Goal: Task Accomplishment & Management: Use online tool/utility

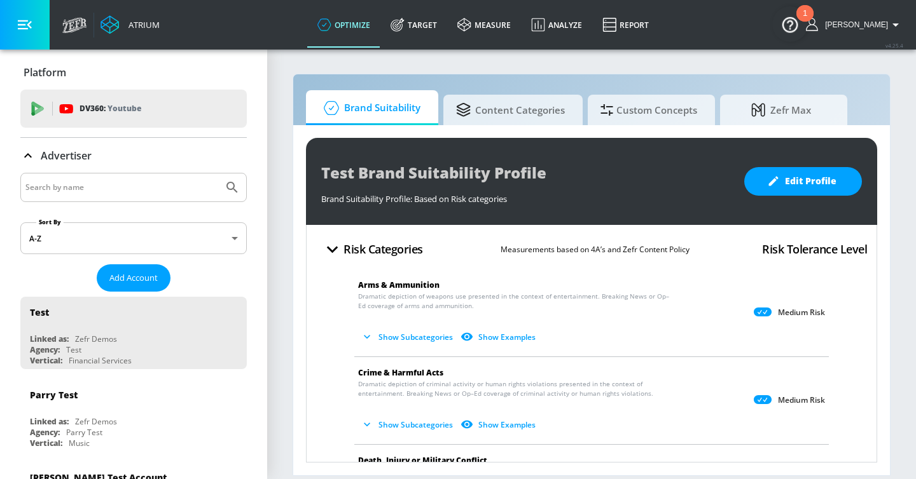
click at [174, 187] on input "Search by name" at bounding box center [121, 187] width 193 height 17
type input "mattel"
click at [218, 174] on button "Submit Search" at bounding box center [232, 188] width 28 height 28
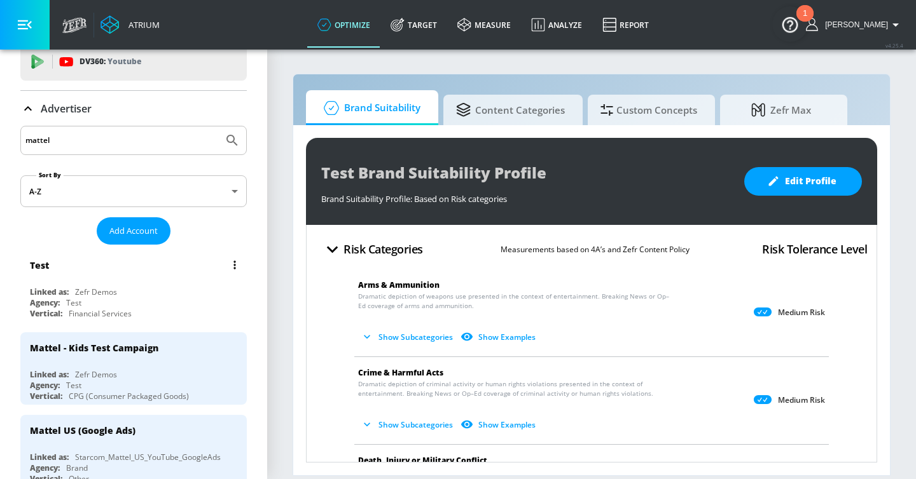
scroll to position [96, 0]
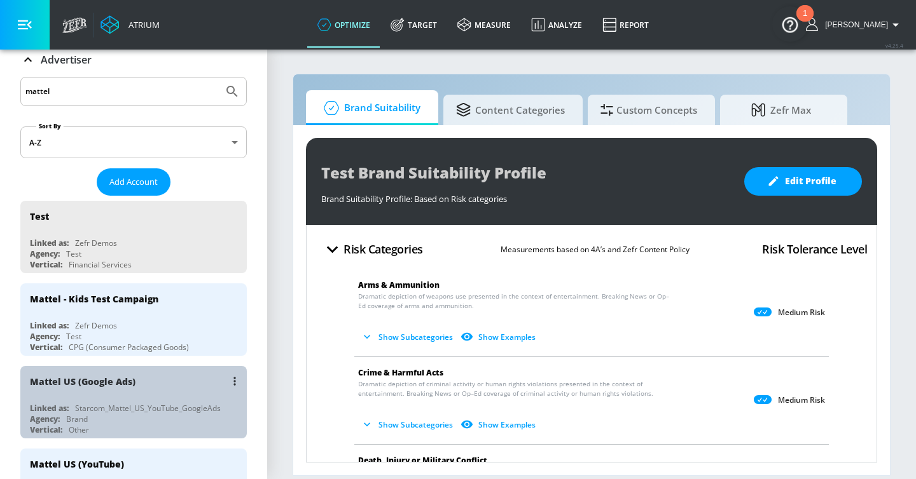
click at [203, 375] on div "Mattel US (Google Ads)" at bounding box center [137, 381] width 214 height 31
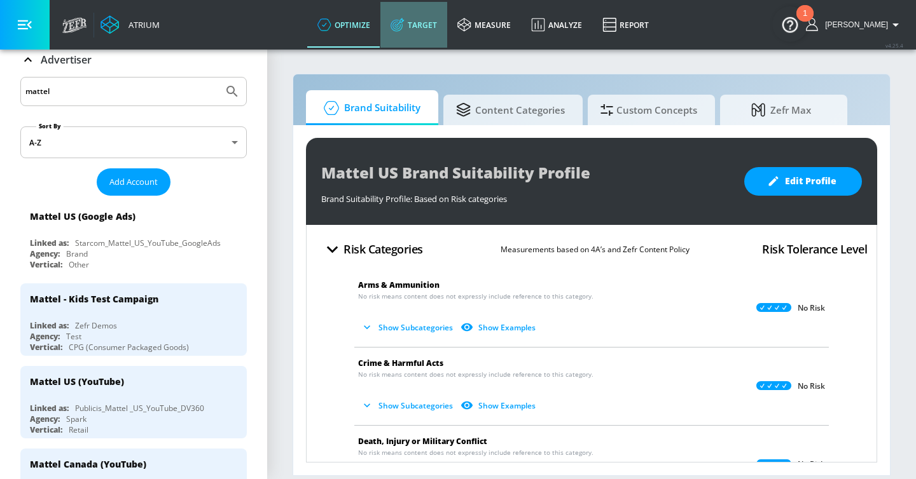
click at [439, 28] on link "Target" at bounding box center [413, 25] width 67 height 46
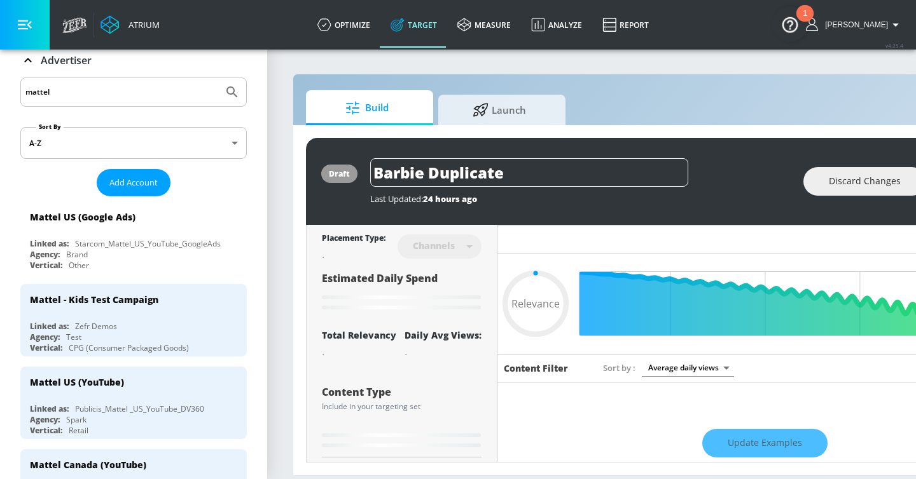
type input "0.05"
click at [503, 101] on span "Launch" at bounding box center [499, 108] width 97 height 31
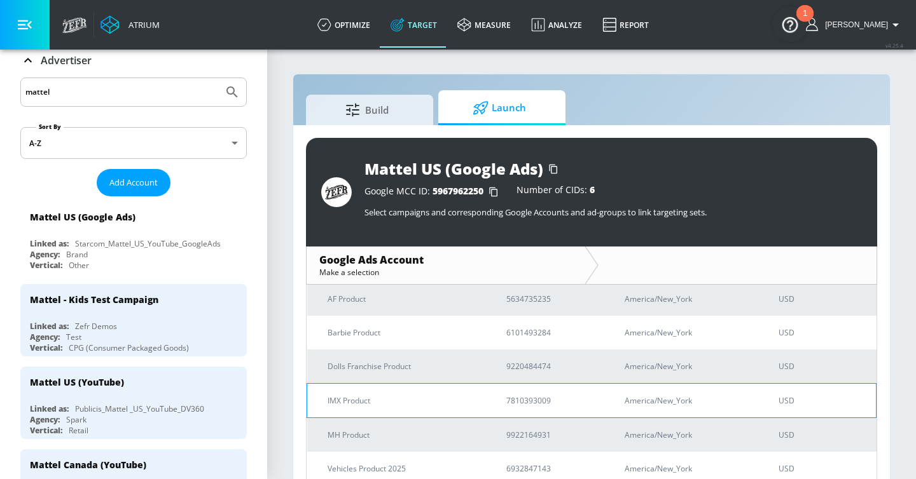
scroll to position [65, 0]
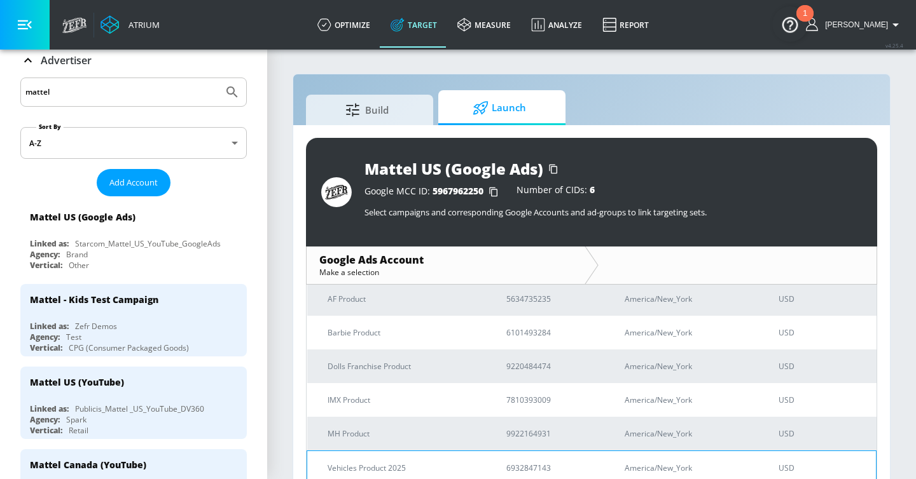
click at [431, 465] on p "Vehicles Product 2025" at bounding box center [402, 468] width 148 height 13
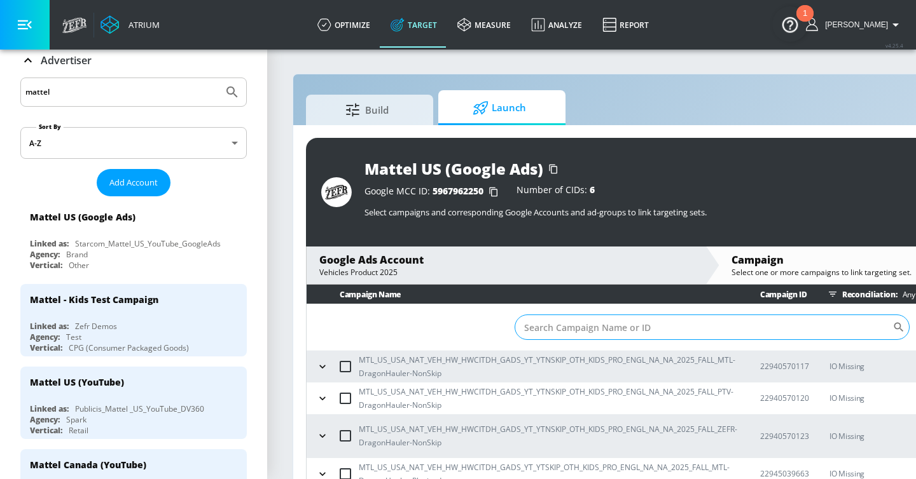
click at [544, 321] on input "Sort By" at bounding box center [703, 327] width 378 height 25
paste input "22945039666"
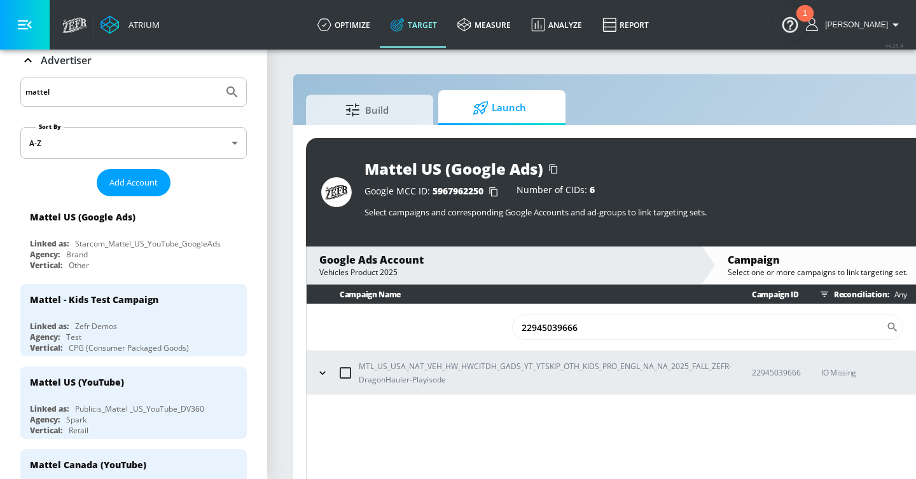
type input "22945039666"
click at [31, 32] on button "button" at bounding box center [25, 25] width 50 height 50
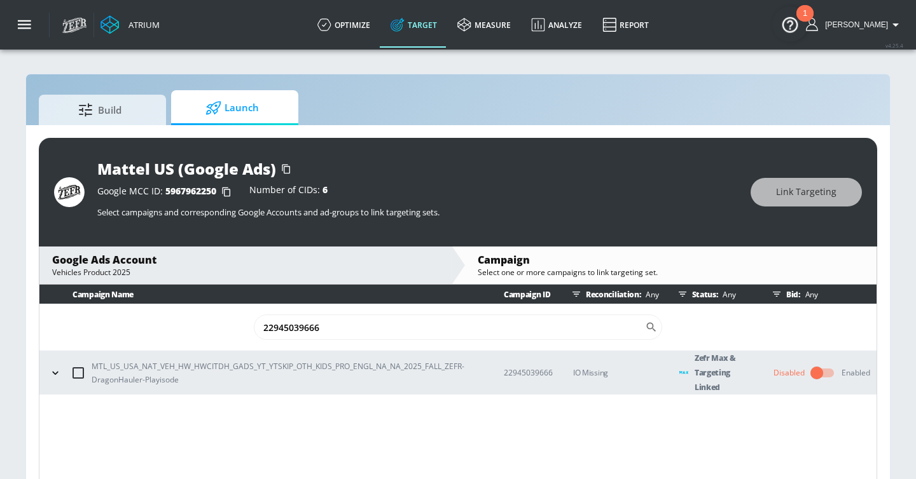
click at [49, 369] on icon "button" at bounding box center [55, 373] width 13 height 13
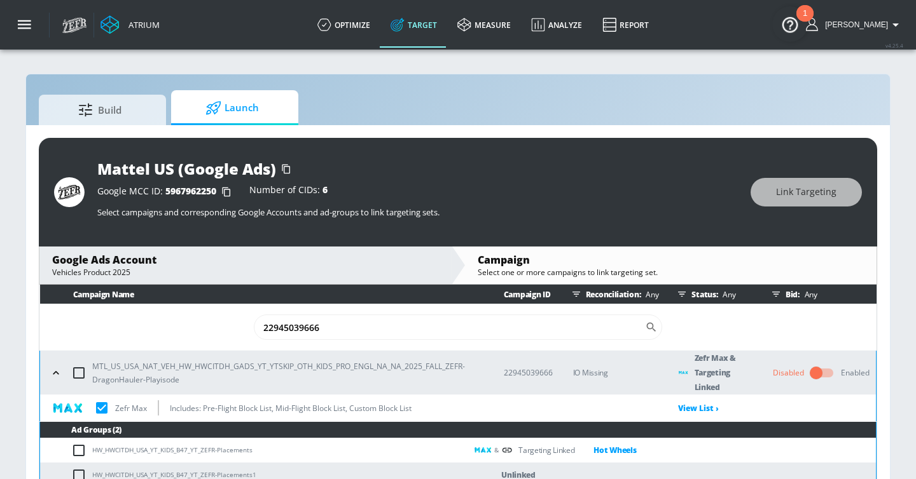
scroll to position [5, 0]
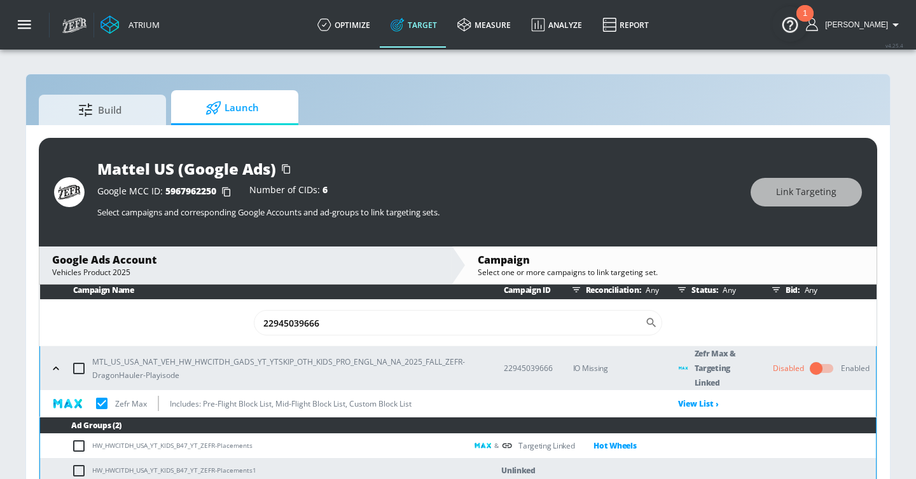
click at [87, 369] on input "checkbox" at bounding box center [79, 368] width 27 height 27
checkbox input "true"
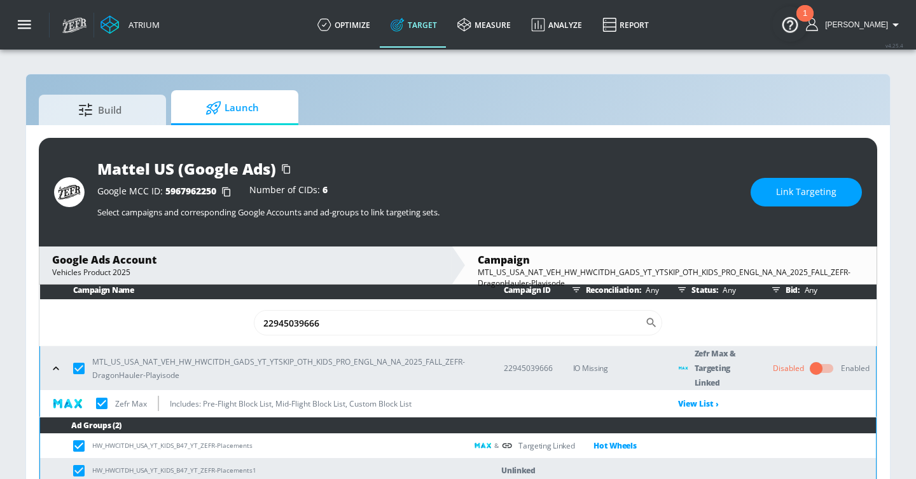
click at [790, 199] on span "Link Targeting" at bounding box center [806, 192] width 60 height 16
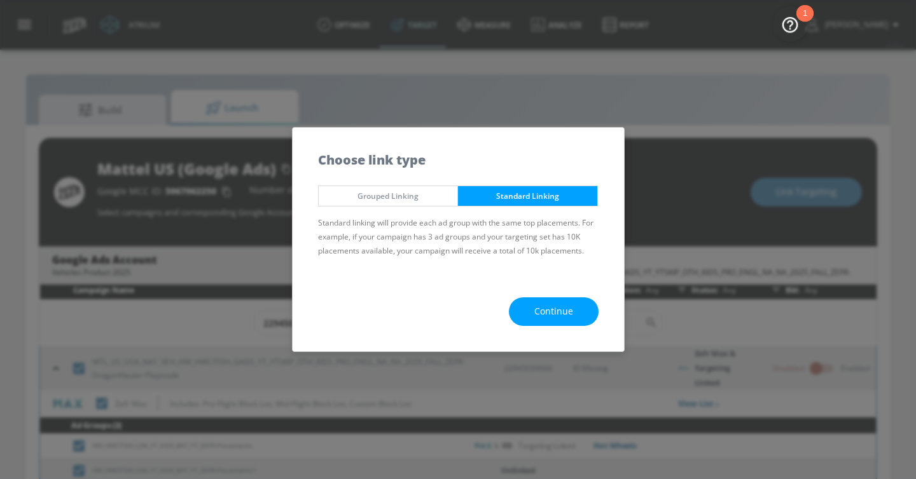
click at [541, 314] on span "Continue" at bounding box center [553, 312] width 39 height 16
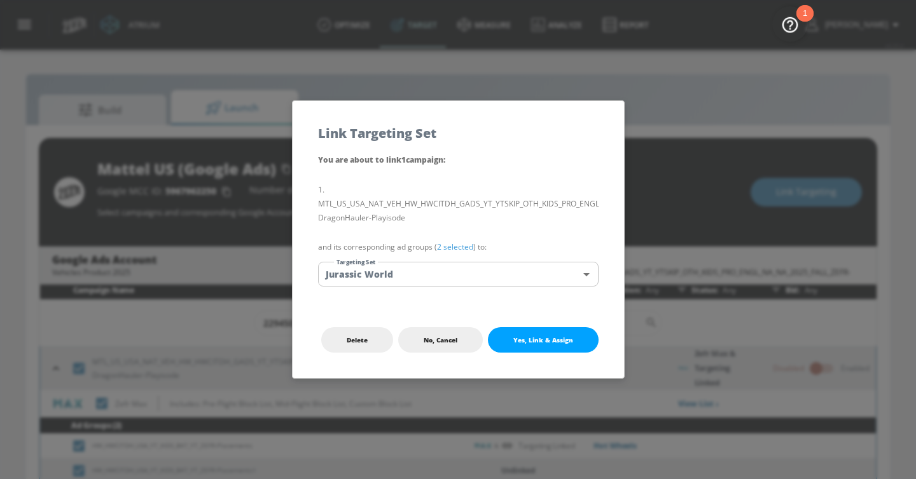
click at [516, 282] on body "Atrium optimize Target measure Analyze Report optimize Target measure Analyze R…" at bounding box center [458, 249] width 916 height 498
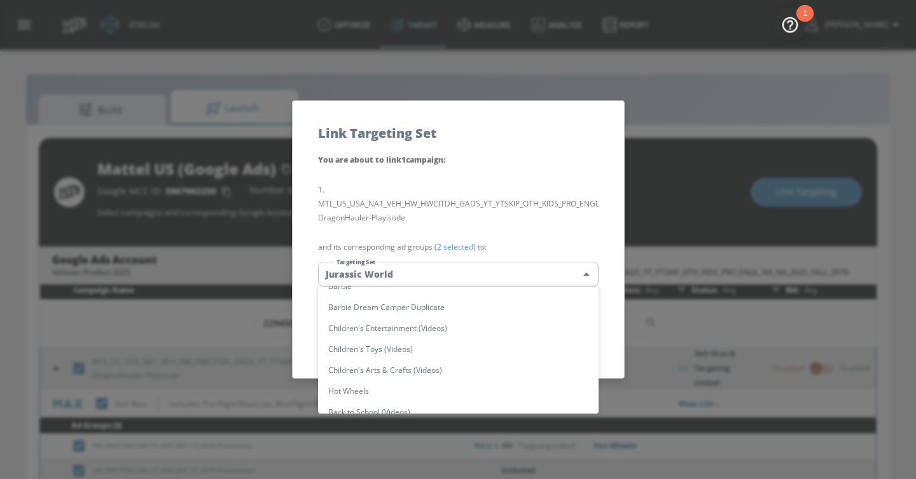
scroll to position [80, 0]
click at [464, 364] on li "Hot Wheels" at bounding box center [458, 365] width 280 height 21
type input "4a31a22c-71ce-4b33-9042-ffa0fd7bea73"
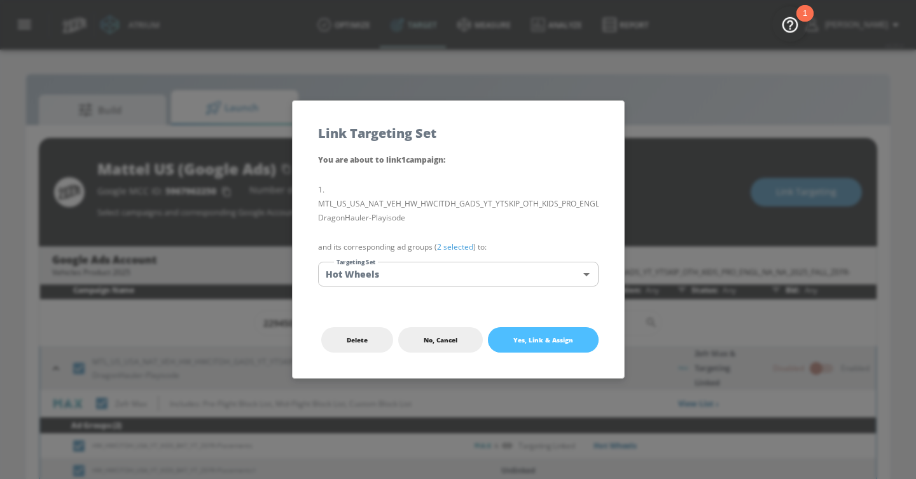
click at [531, 334] on button "Yes, Link & Assign" at bounding box center [543, 340] width 111 height 25
checkbox input "false"
checkbox input "true"
checkbox input "false"
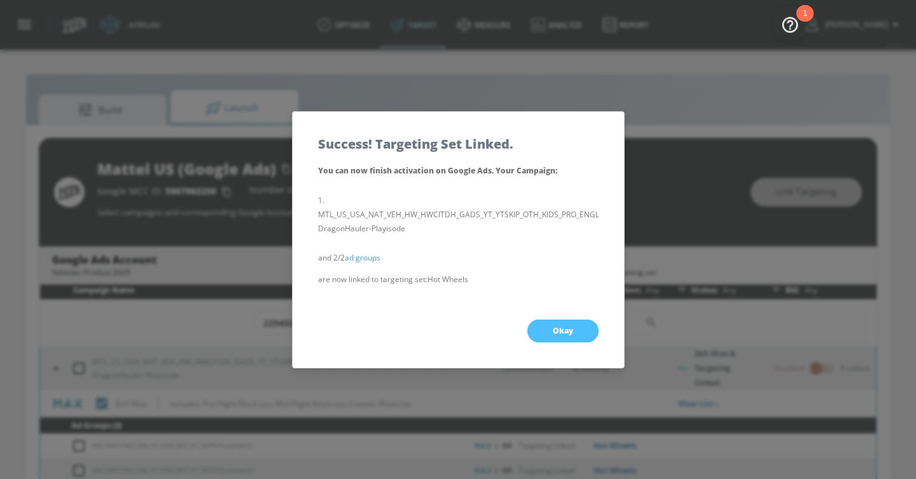
click at [545, 326] on button "Okay" at bounding box center [562, 331] width 71 height 23
checkbox input "true"
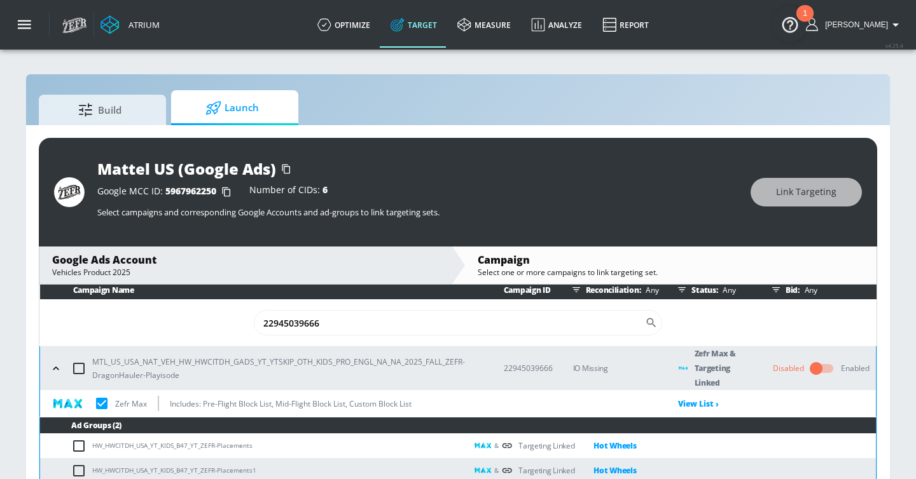
scroll to position [18, 0]
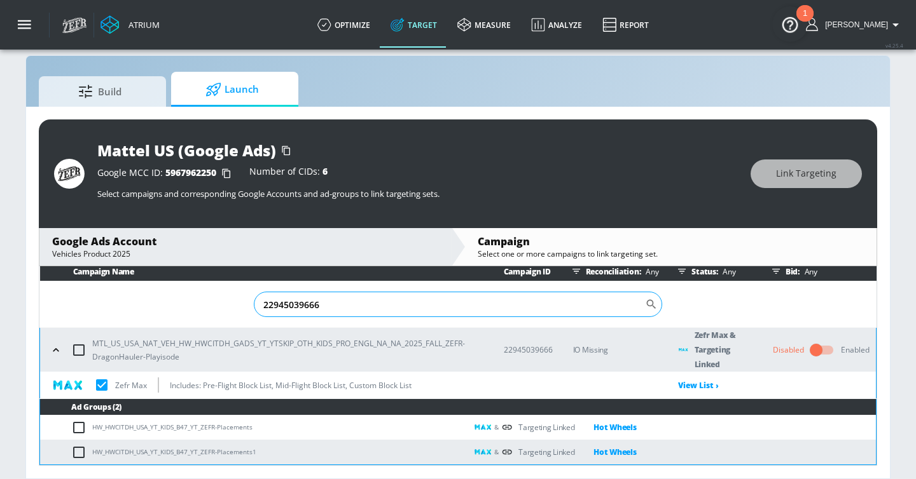
click at [382, 304] on input "22945039666" at bounding box center [449, 304] width 391 height 25
paste input "57"
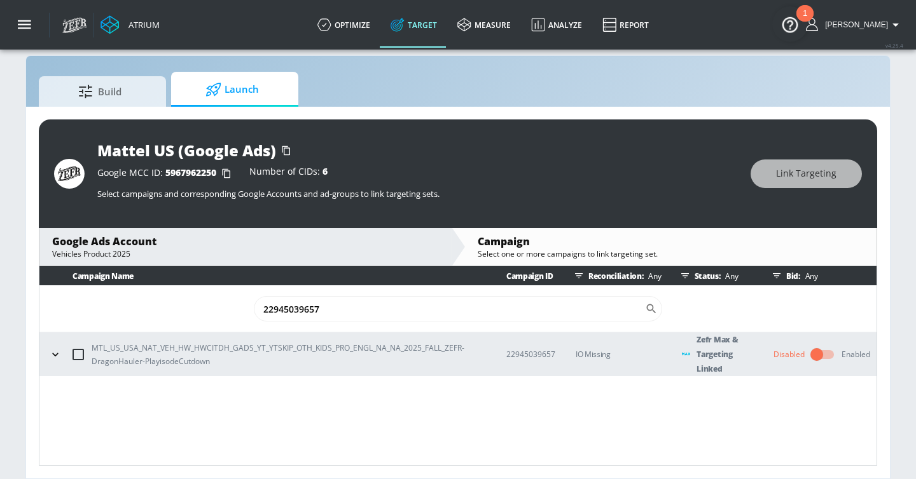
type input "22945039657"
click at [63, 352] on button "button" at bounding box center [55, 354] width 19 height 19
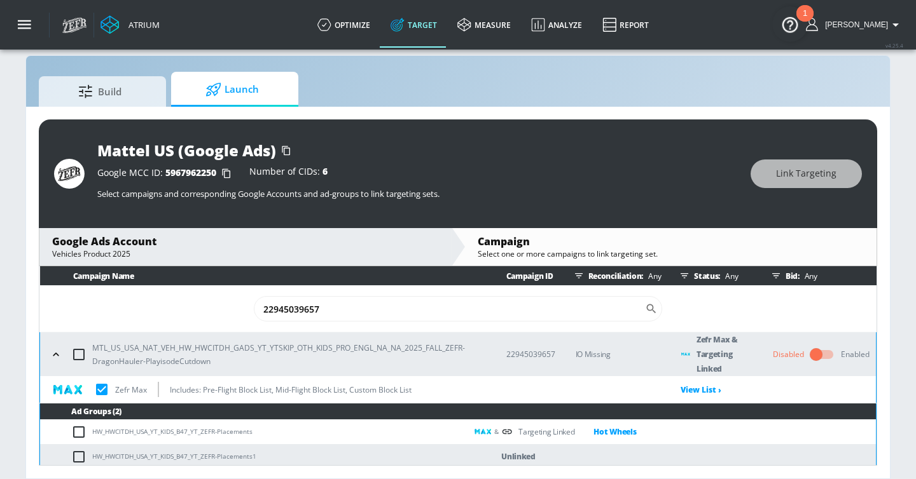
click at [83, 352] on input "checkbox" at bounding box center [79, 354] width 27 height 27
checkbox input "true"
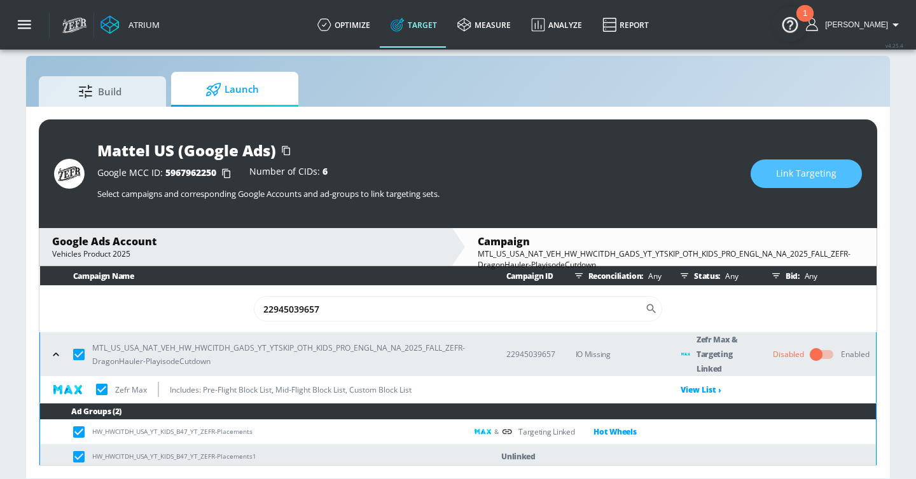
click at [807, 176] on span "Link Targeting" at bounding box center [806, 174] width 60 height 16
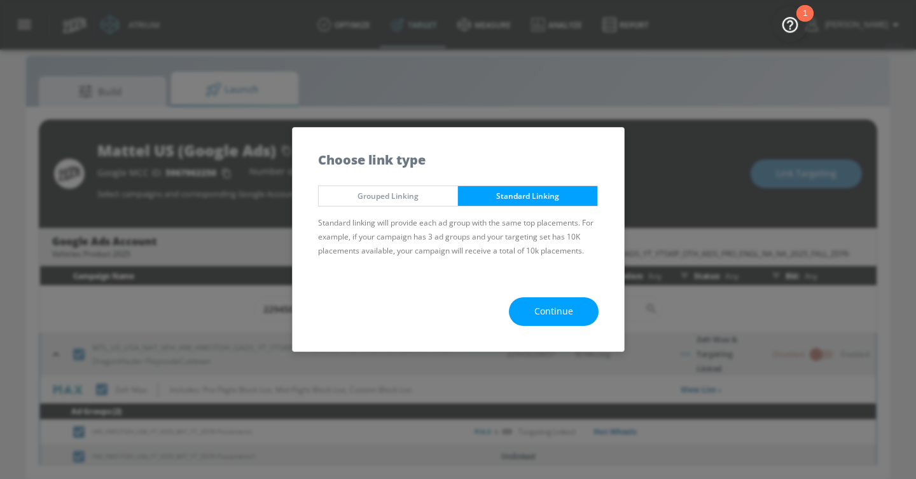
click at [556, 318] on span "Continue" at bounding box center [553, 312] width 39 height 16
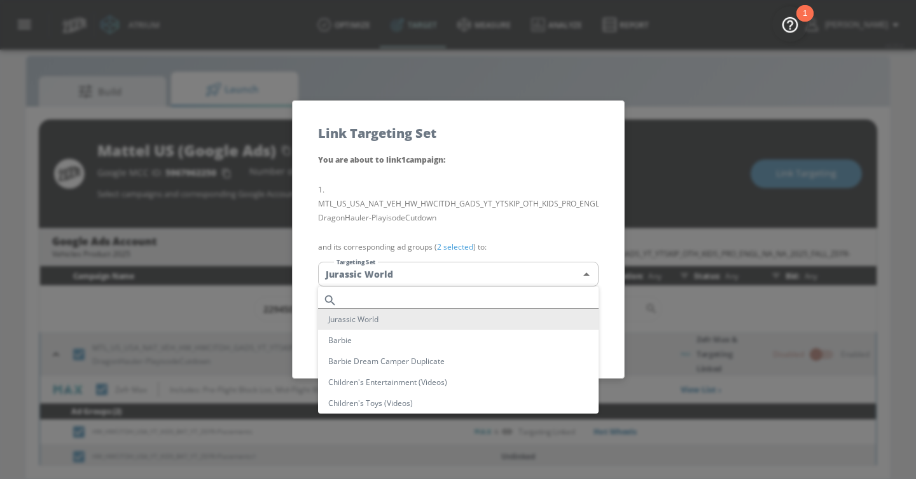
click at [532, 272] on body "Atrium optimize Target measure Analyze Report optimize Target measure Analyze R…" at bounding box center [458, 231] width 916 height 498
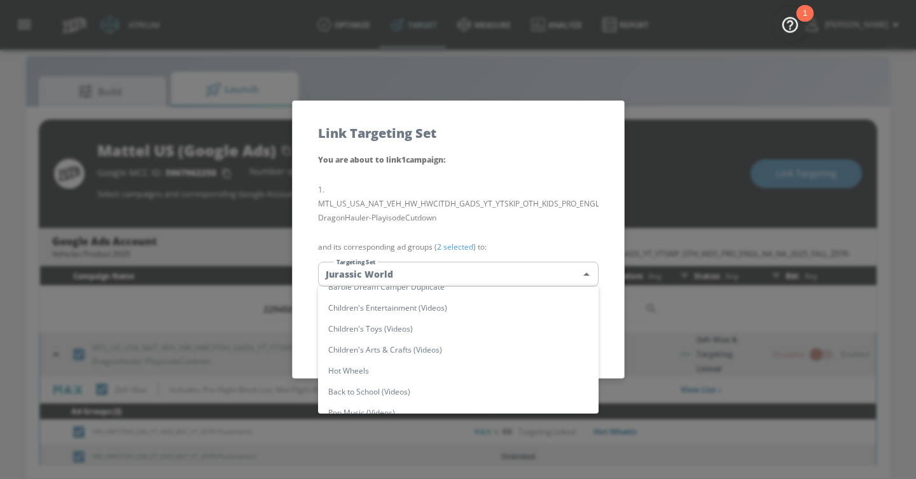
scroll to position [83, 0]
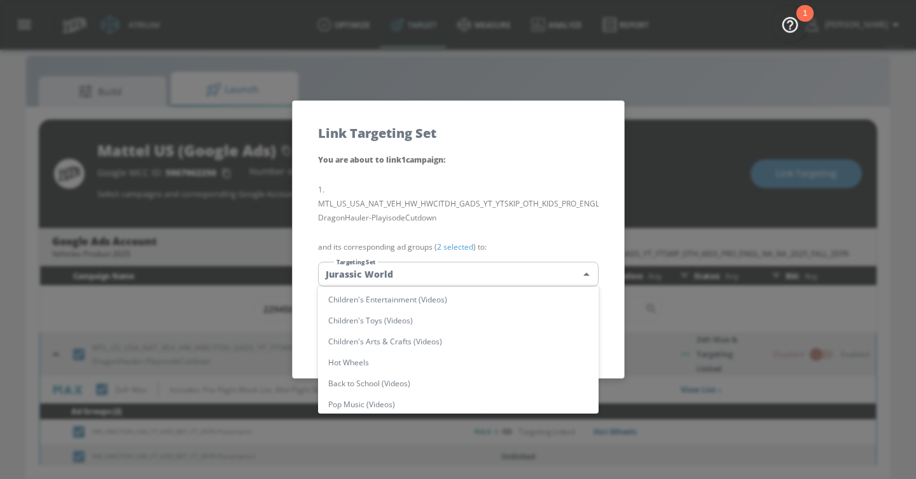
click at [465, 361] on li "Hot Wheels" at bounding box center [458, 362] width 280 height 21
type input "4a31a22c-71ce-4b33-9042-ffa0fd7bea73"
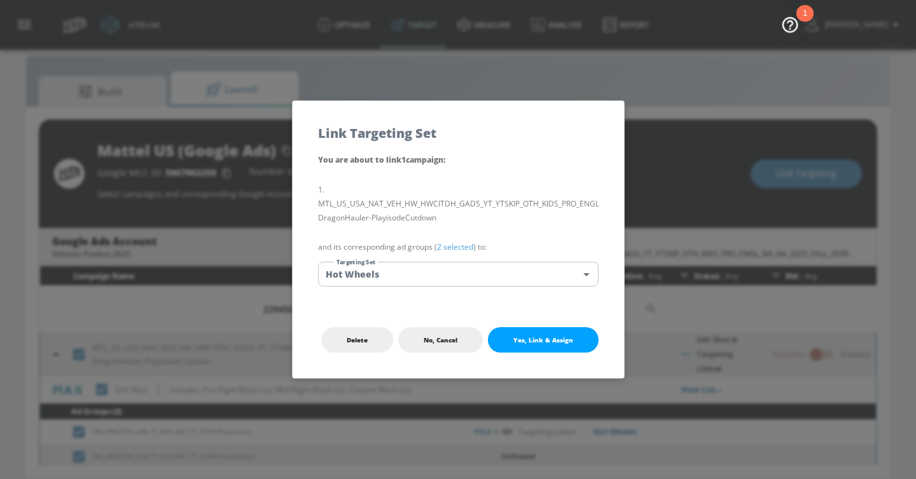
click at [567, 329] on button "Yes, Link & Assign" at bounding box center [543, 340] width 111 height 25
checkbox input "false"
checkbox input "true"
checkbox input "false"
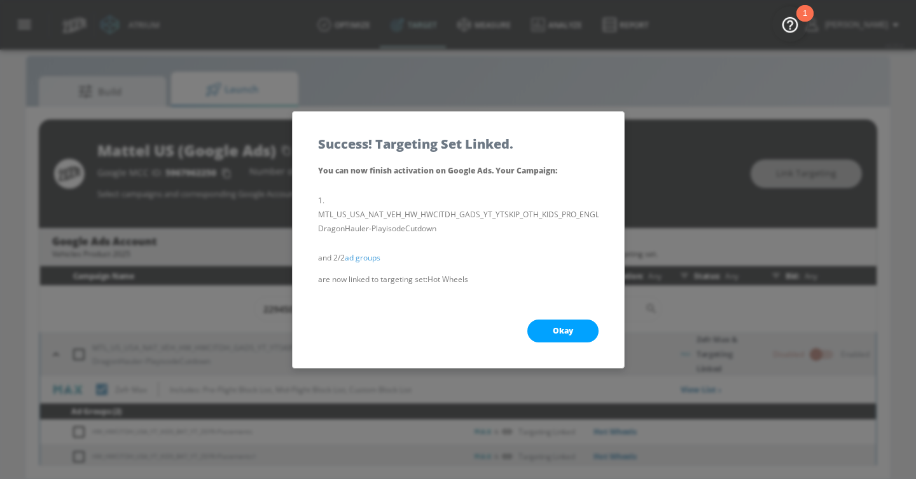
click at [559, 326] on span "Okay" at bounding box center [563, 331] width 20 height 10
checkbox input "true"
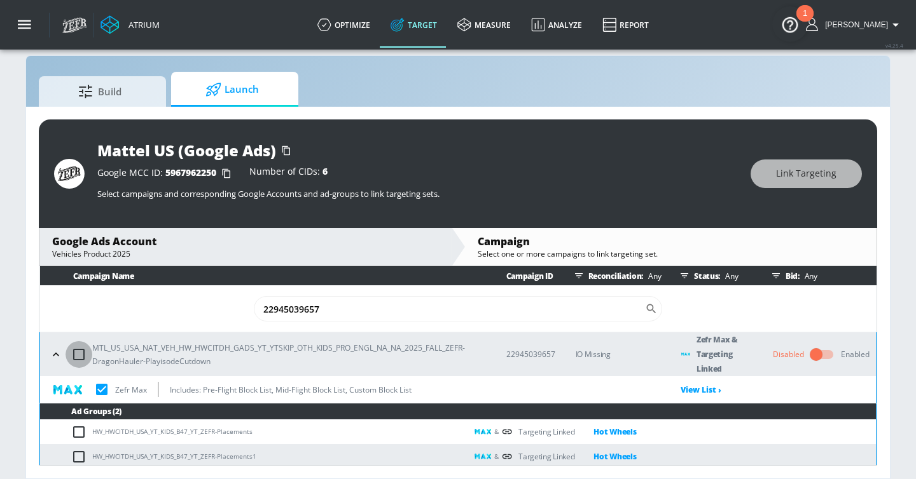
click at [79, 355] on input "checkbox" at bounding box center [79, 354] width 27 height 27
checkbox input "true"
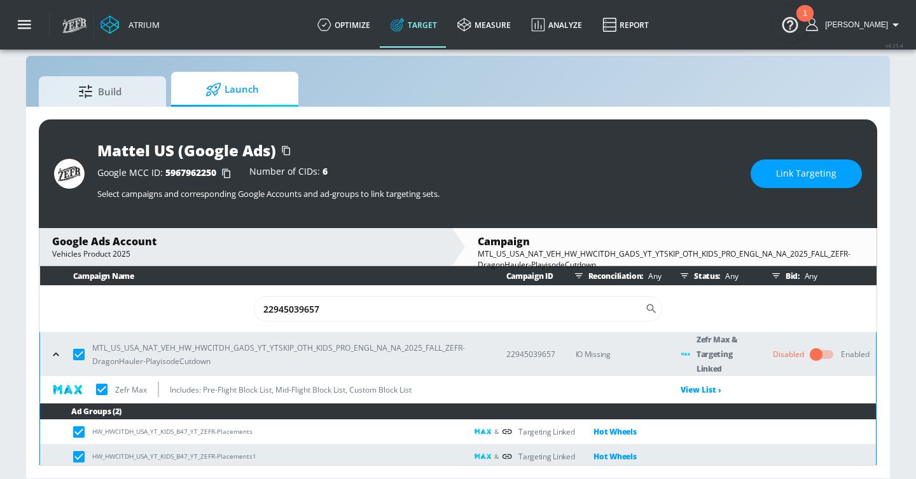
click at [786, 172] on span "Link Targeting" at bounding box center [806, 174] width 60 height 16
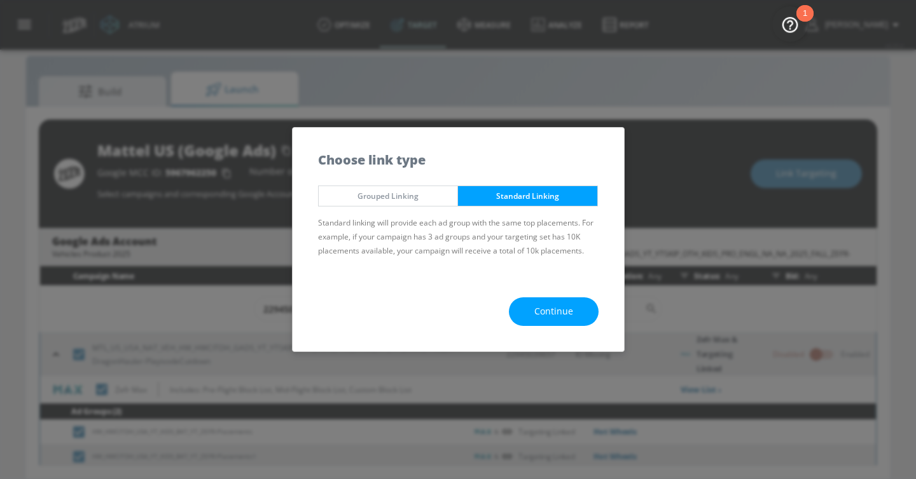
click at [385, 194] on span "Grouped Linking" at bounding box center [388, 196] width 120 height 13
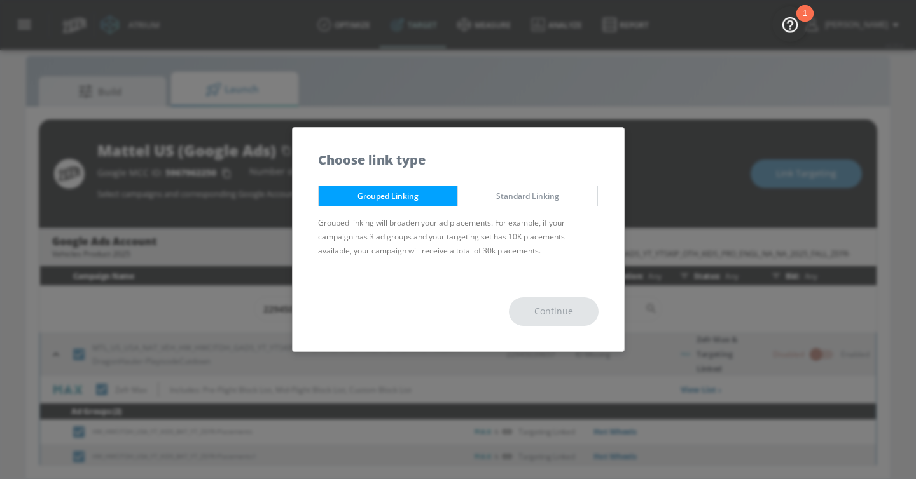
checkbox input "true"
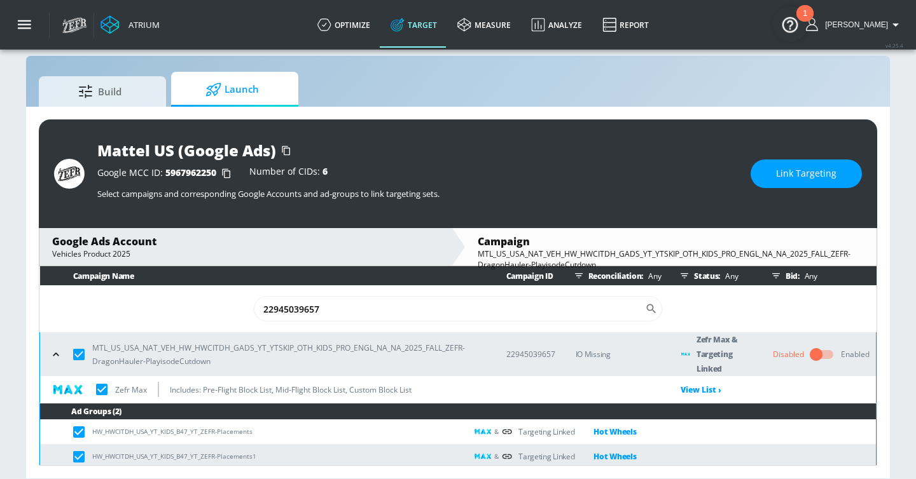
scroll to position [5, 0]
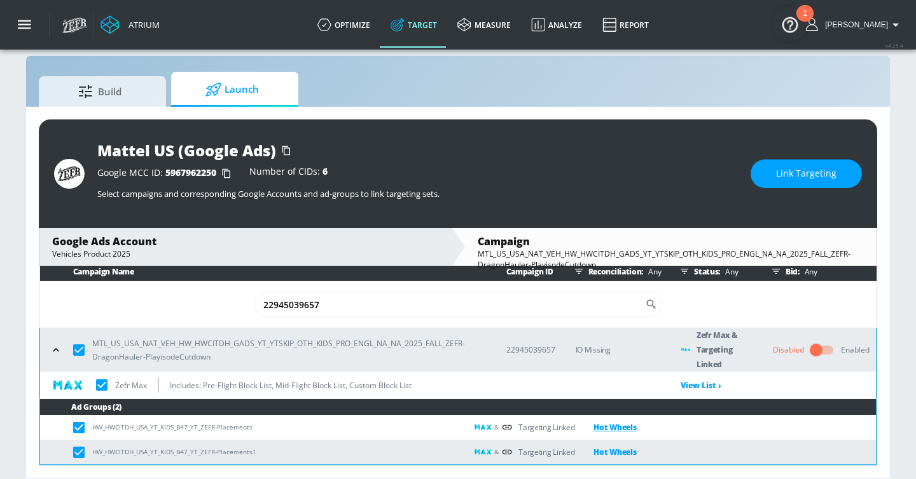
click at [614, 429] on link "Hot Wheels" at bounding box center [605, 427] width 62 height 15
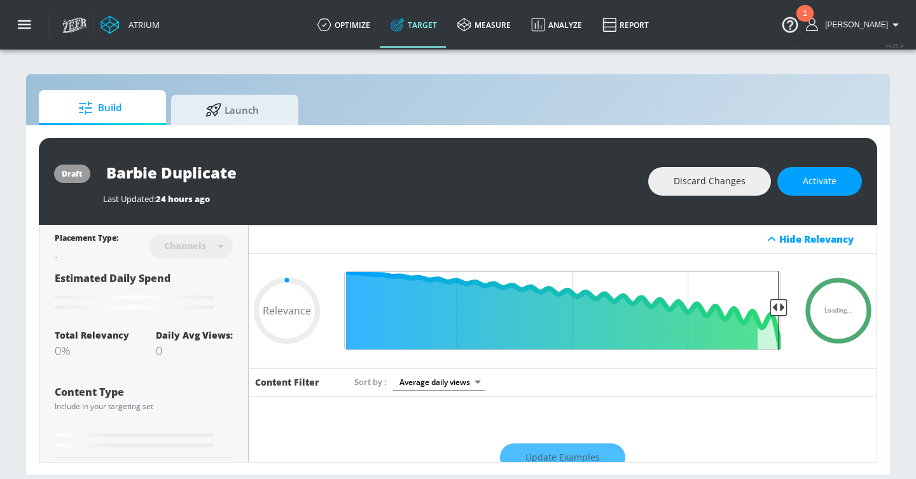
type input "0.65"
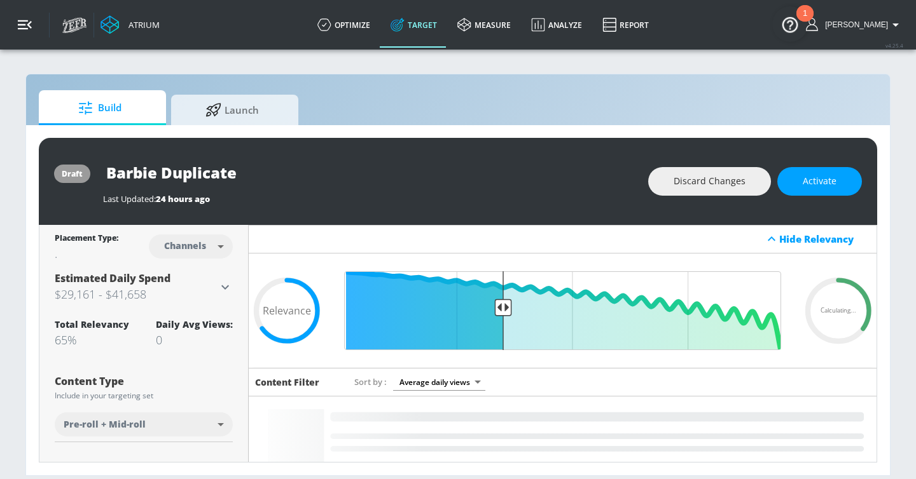
click at [28, 12] on button "button" at bounding box center [25, 25] width 50 height 50
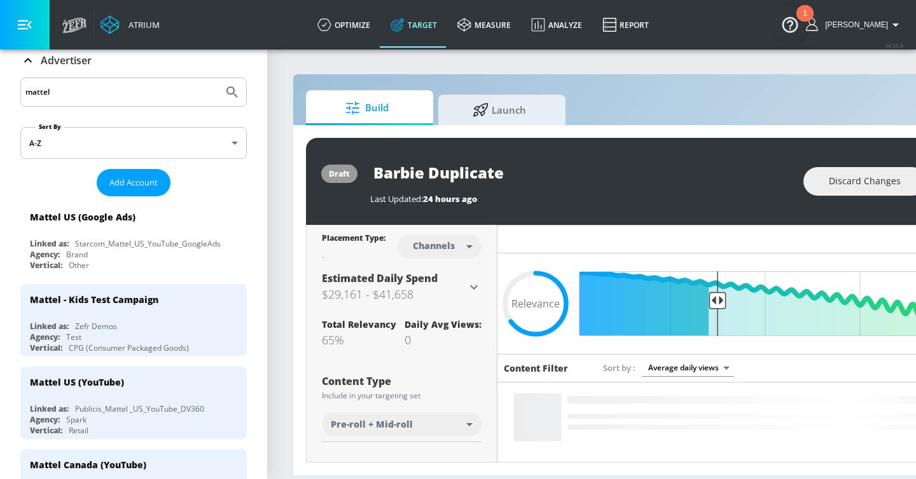
click at [31, 66] on icon at bounding box center [27, 60] width 15 height 15
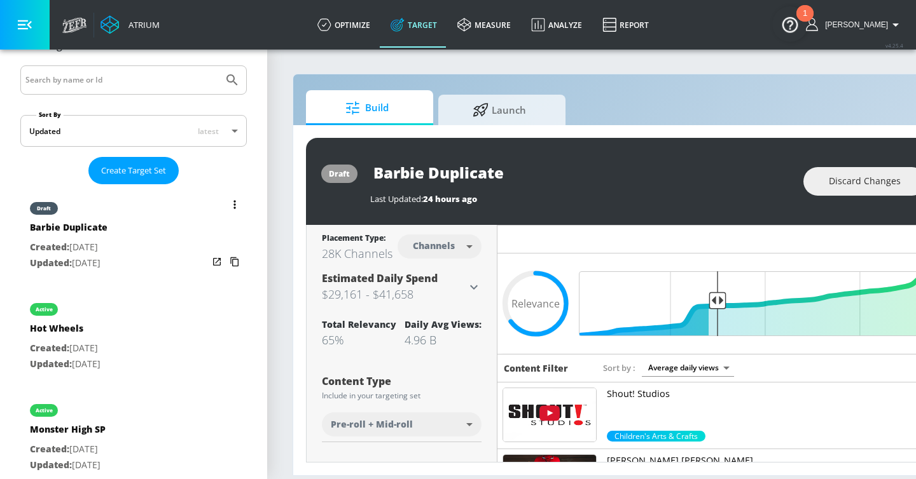
scroll to position [248, 0]
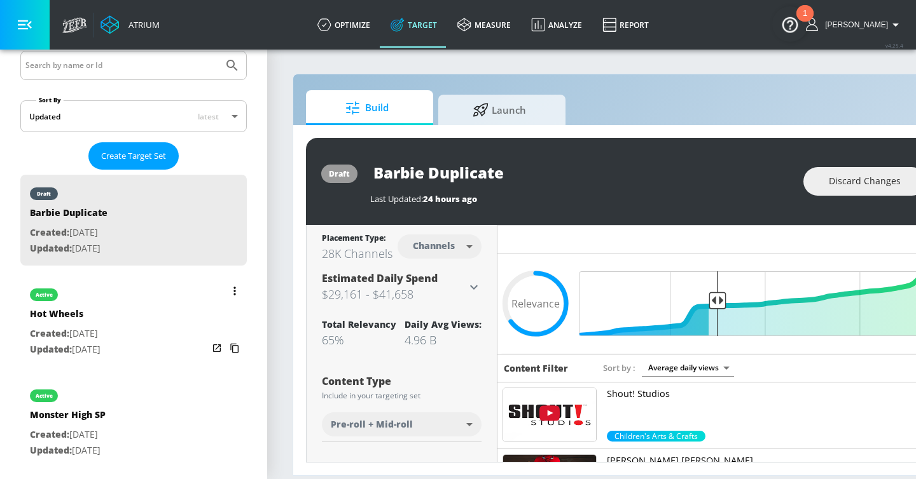
click at [145, 325] on div "active Hot Wheels Created: [DATE] Updated: [DATE]" at bounding box center [133, 321] width 226 height 91
type input "Hot Wheels"
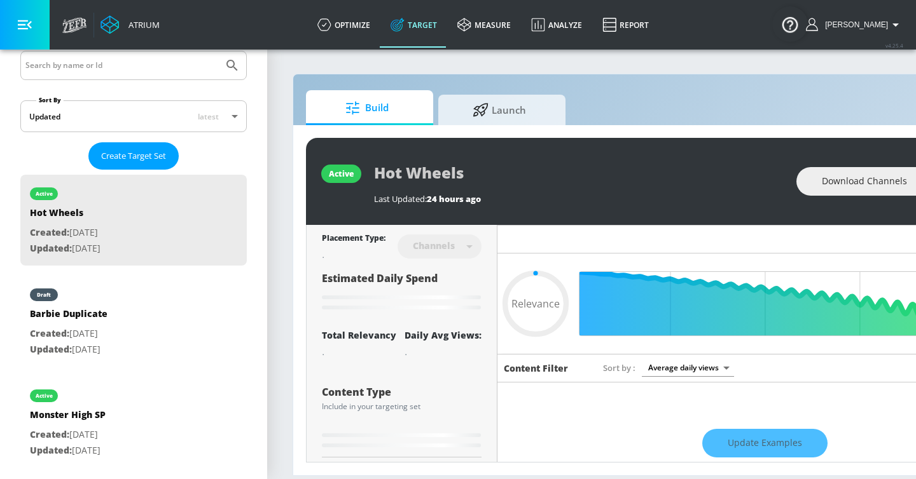
click at [26, 31] on icon "button" at bounding box center [25, 25] width 14 height 14
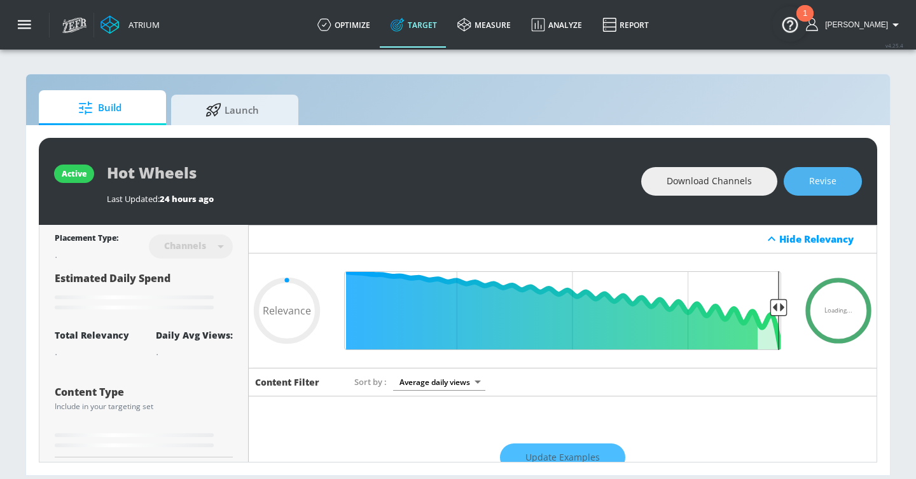
click at [805, 183] on button "Revise" at bounding box center [822, 181] width 78 height 29
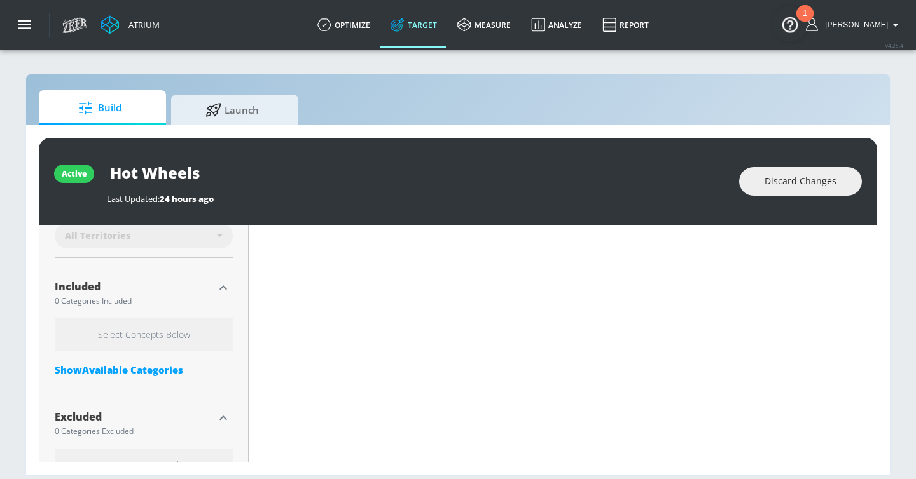
scroll to position [403, 0]
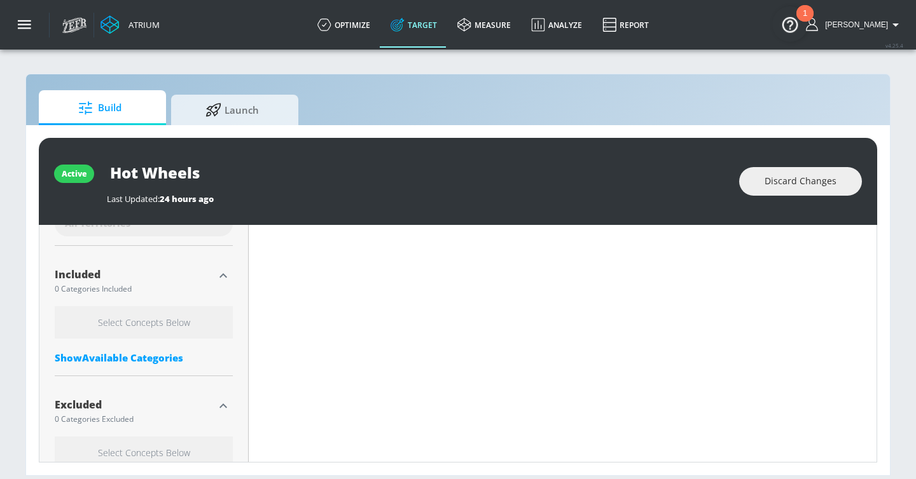
type input "0.55"
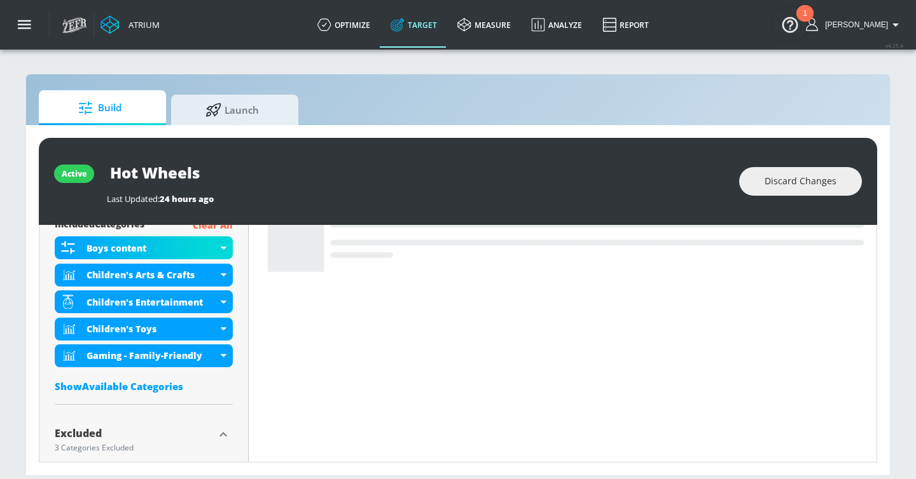
scroll to position [478, 0]
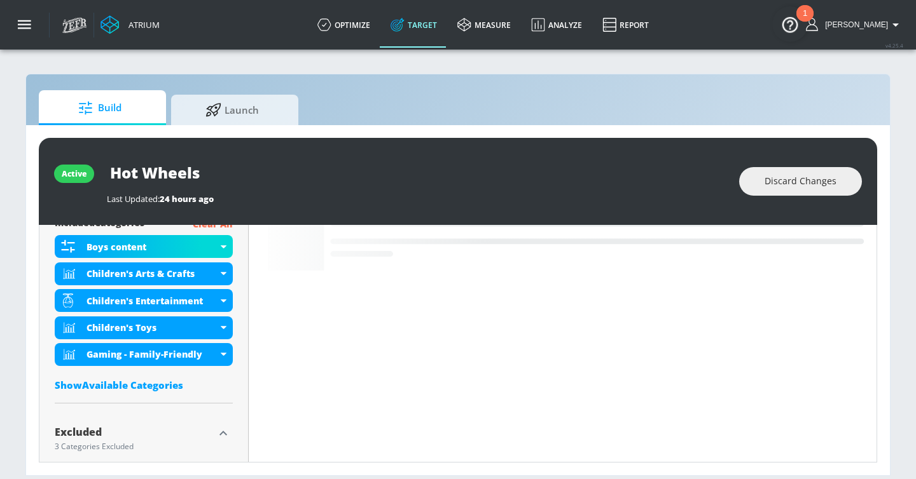
click at [139, 386] on div "Show Available Categories" at bounding box center [144, 385] width 178 height 13
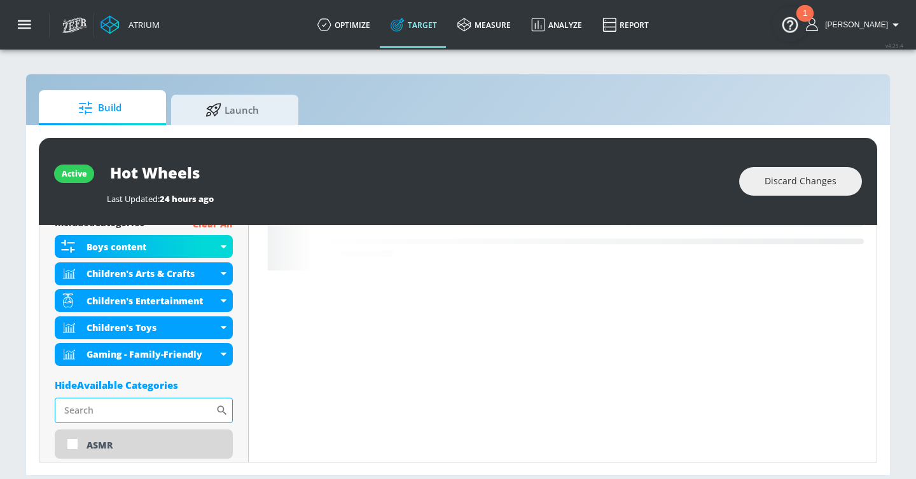
click at [154, 410] on input "Sort By" at bounding box center [135, 410] width 161 height 25
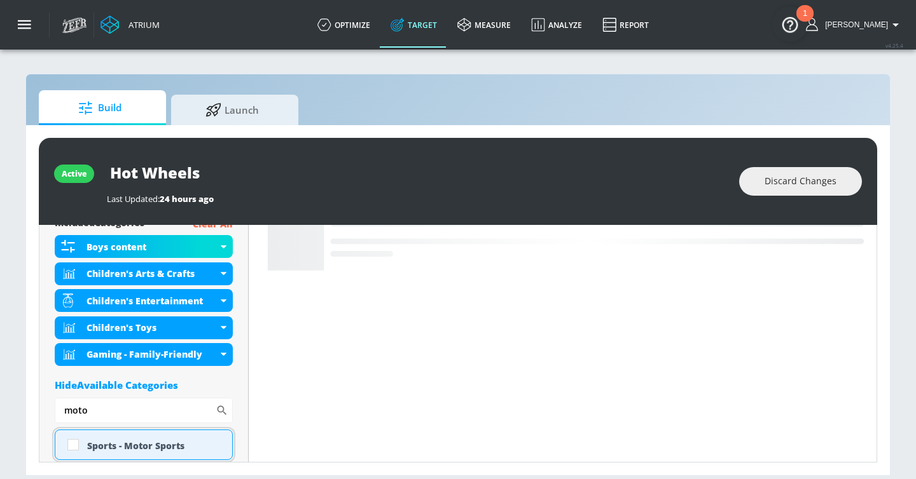
type input "moto"
click at [158, 449] on div "Sports - Motor Sports" at bounding box center [154, 446] width 135 height 12
checkbox input "true"
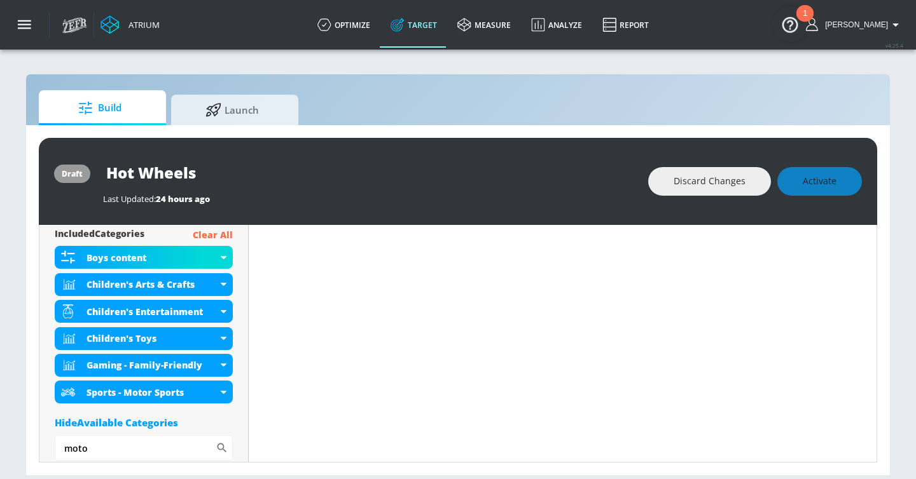
scroll to position [488, 0]
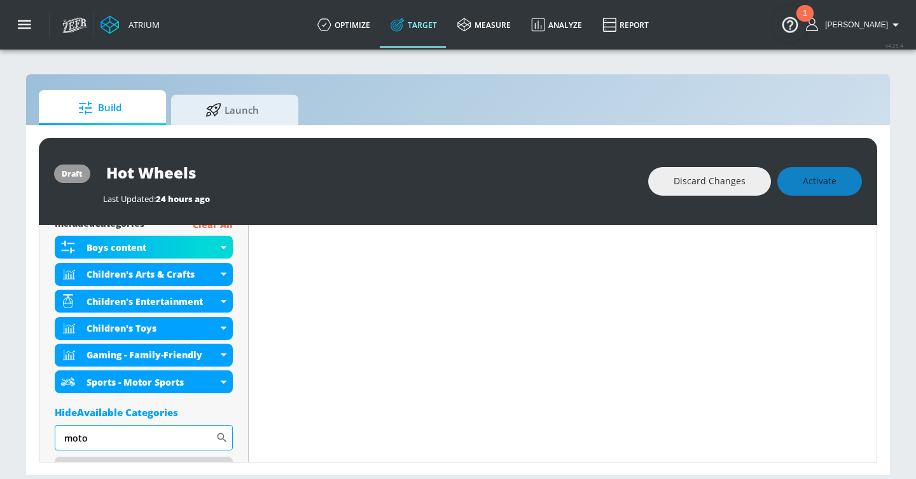
click at [109, 442] on input "moto" at bounding box center [135, 437] width 161 height 25
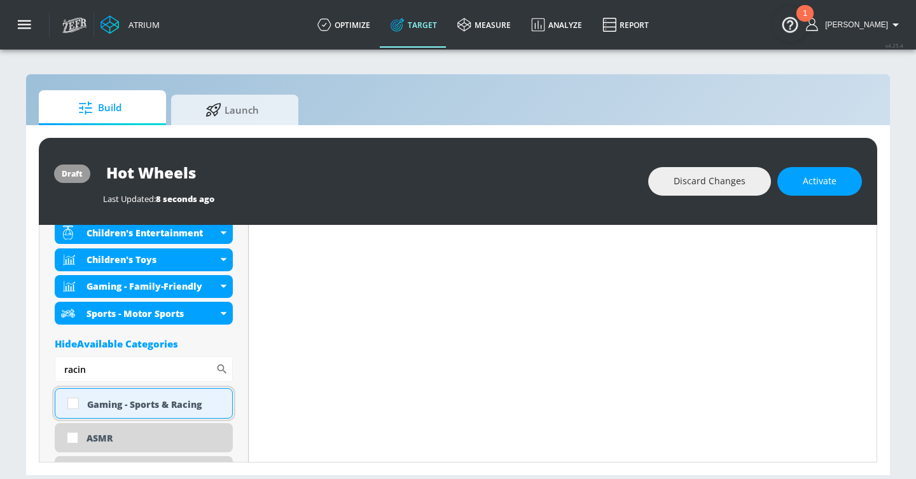
scroll to position [535, 0]
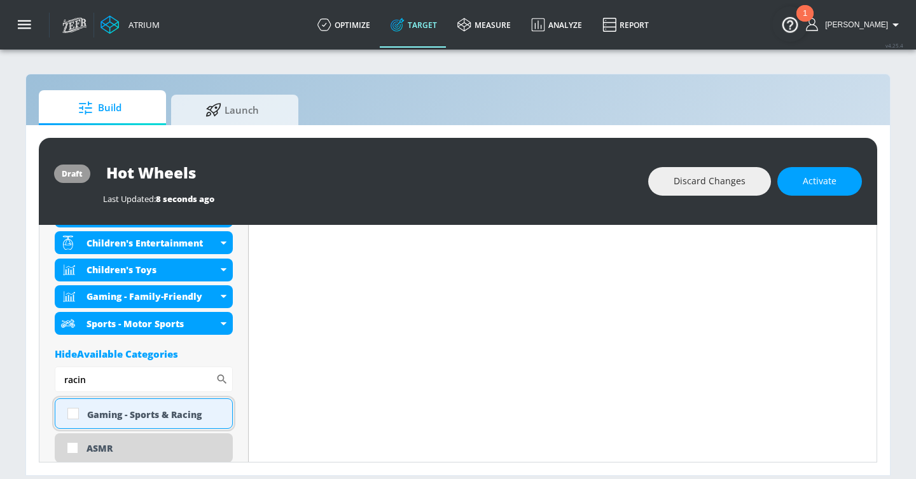
type input "racin"
click at [102, 413] on div "Gaming - Sports & Racing" at bounding box center [154, 415] width 135 height 12
checkbox input "true"
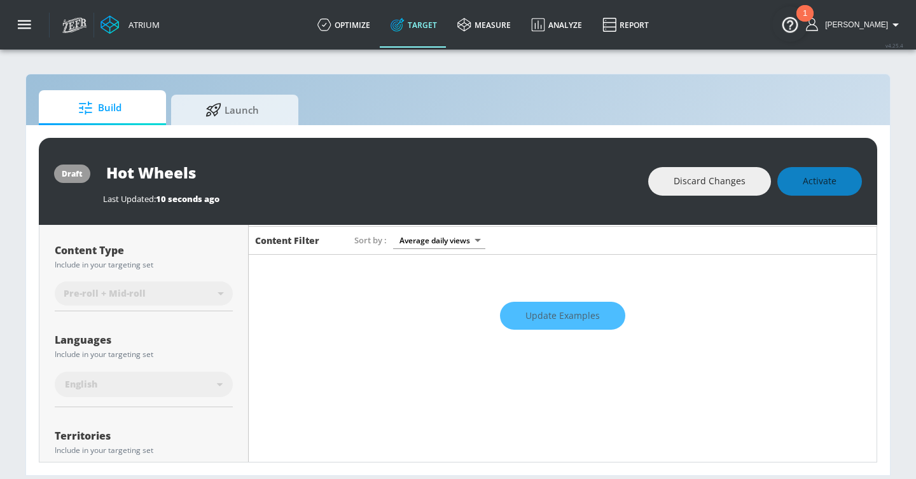
scroll to position [0, 0]
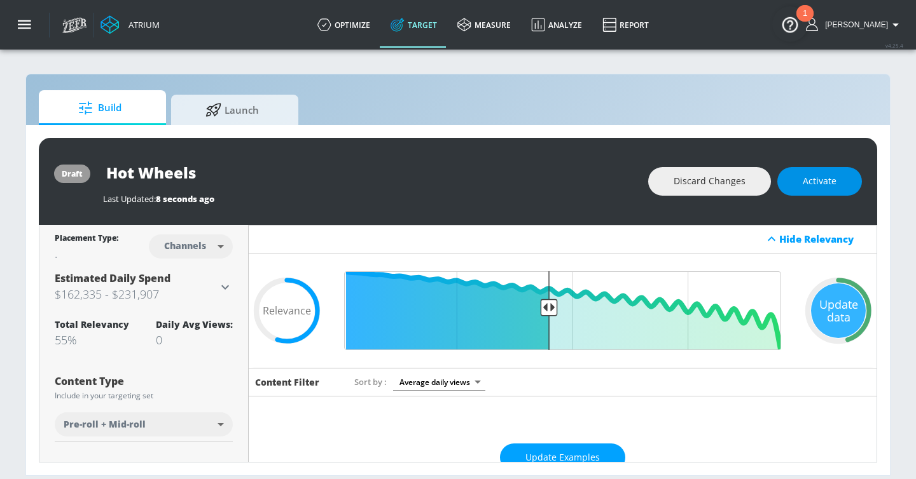
click at [831, 186] on span "Activate" at bounding box center [820, 182] width 34 height 16
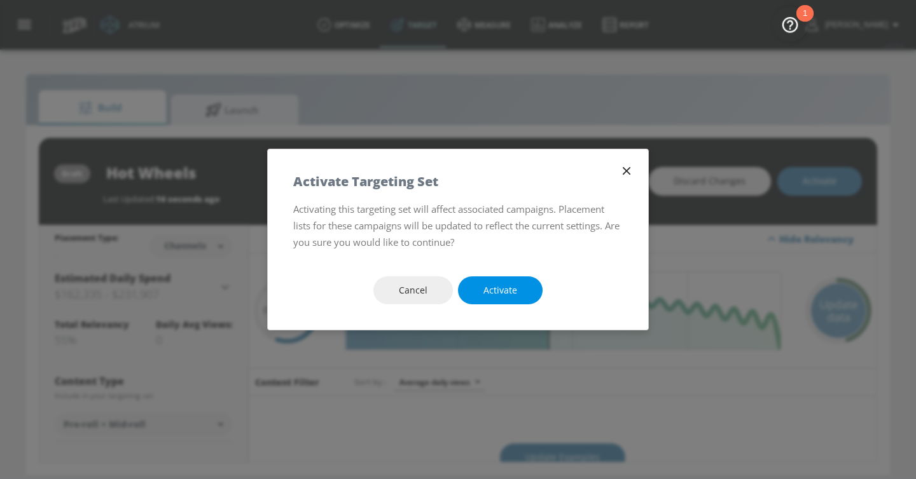
click at [497, 295] on span "Activate" at bounding box center [500, 291] width 34 height 16
